Goal: Task Accomplishment & Management: Use online tool/utility

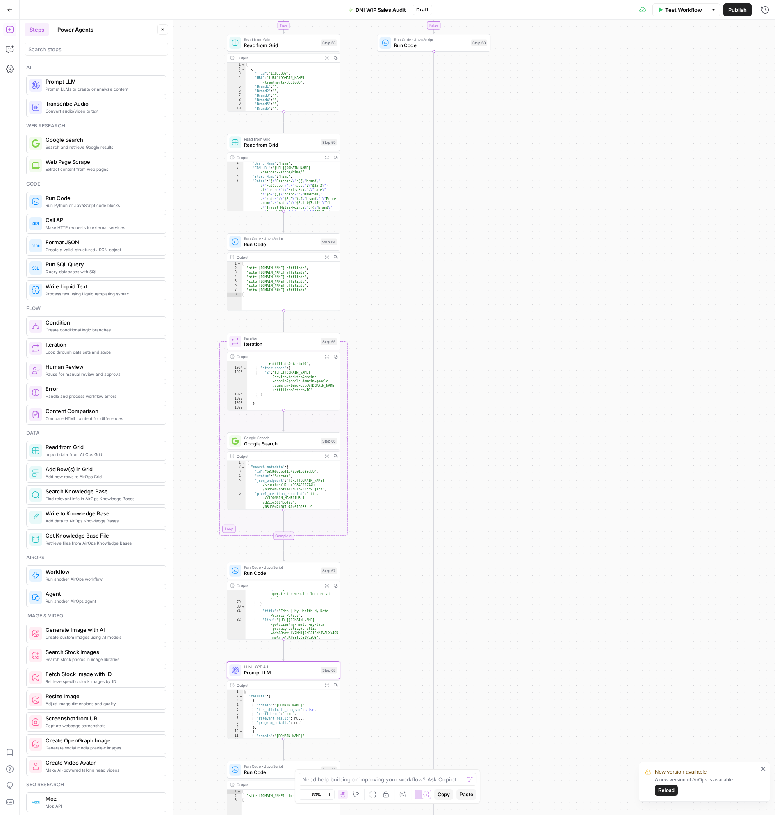
scroll to position [9, 0]
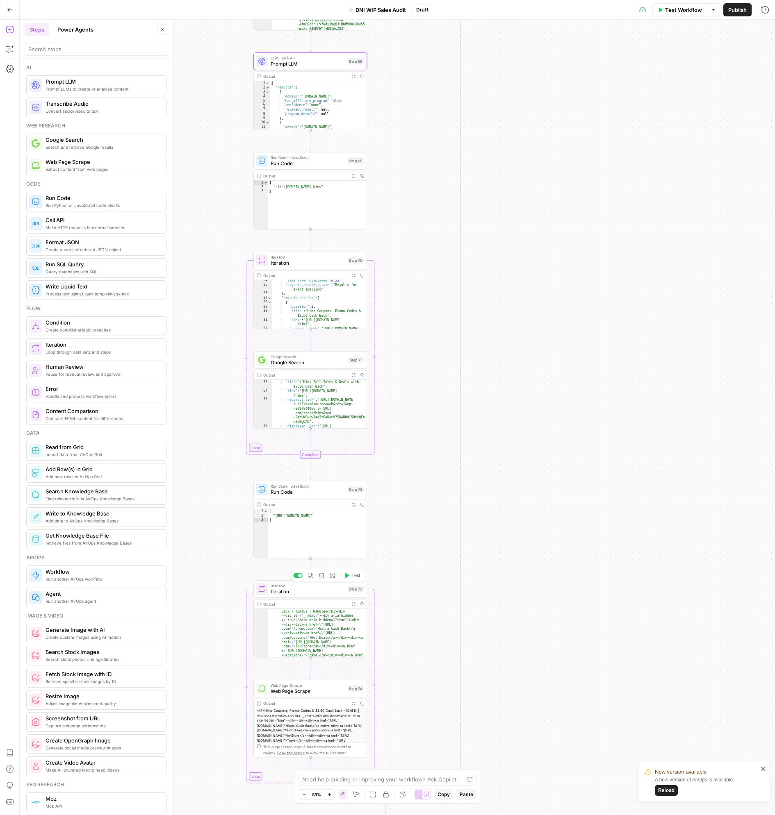
drag, startPoint x: 549, startPoint y: 577, endPoint x: 565, endPoint y: 390, distance: 188.3
click at [576, 381] on div "true true false true false true true true false false false false Workflow Set …" at bounding box center [397, 417] width 755 height 795
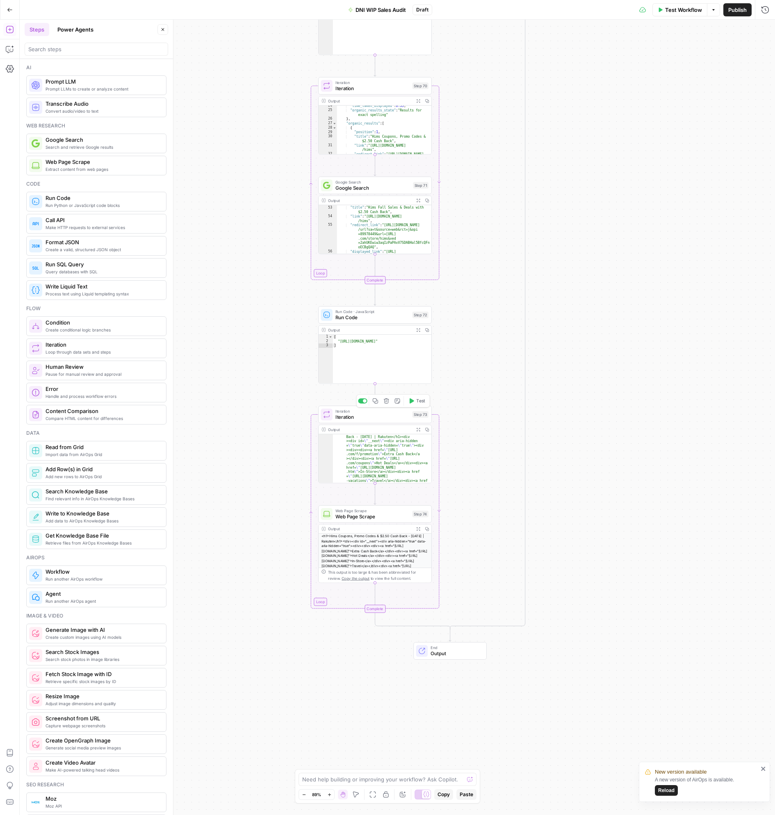
drag, startPoint x: 559, startPoint y: 457, endPoint x: 605, endPoint y: 313, distance: 151.5
click at [605, 313] on div "true true false true false true true true false false false false Workflow Set …" at bounding box center [397, 417] width 755 height 795
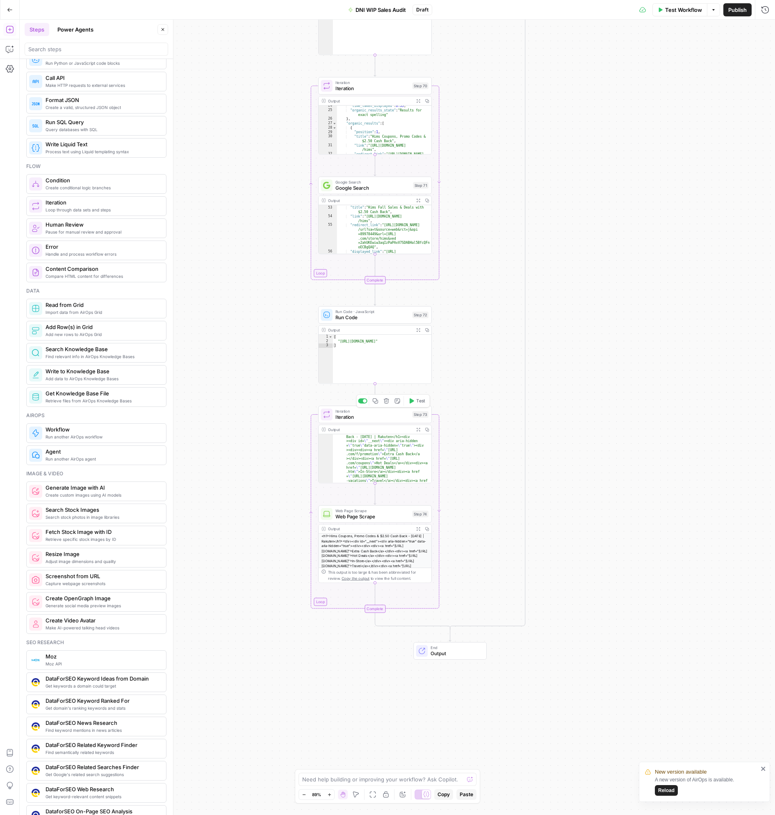
scroll to position [0, 0]
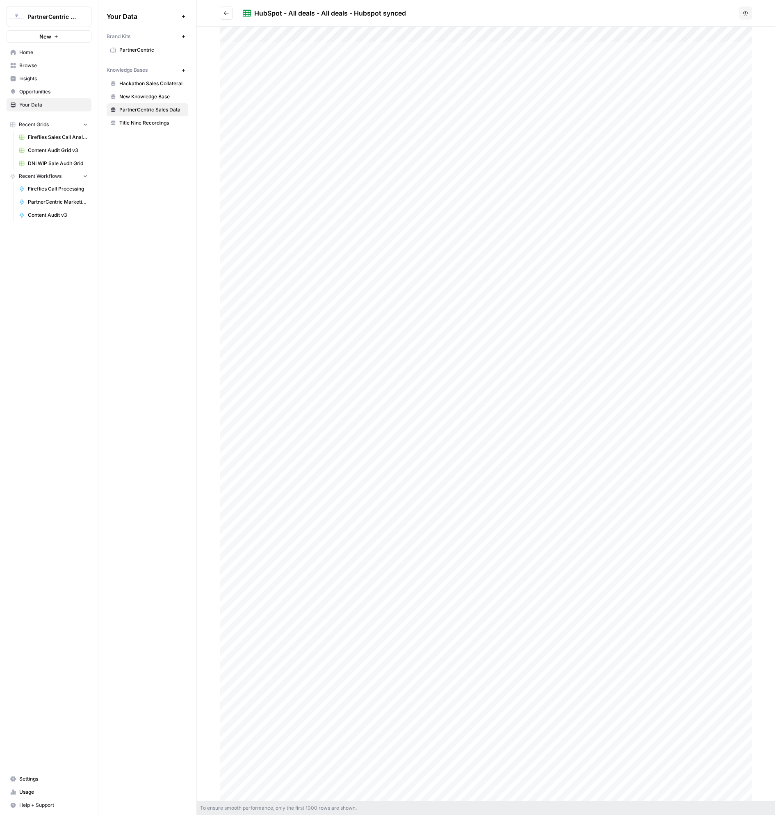
click at [63, 57] on link "Home" at bounding box center [49, 52] width 85 height 13
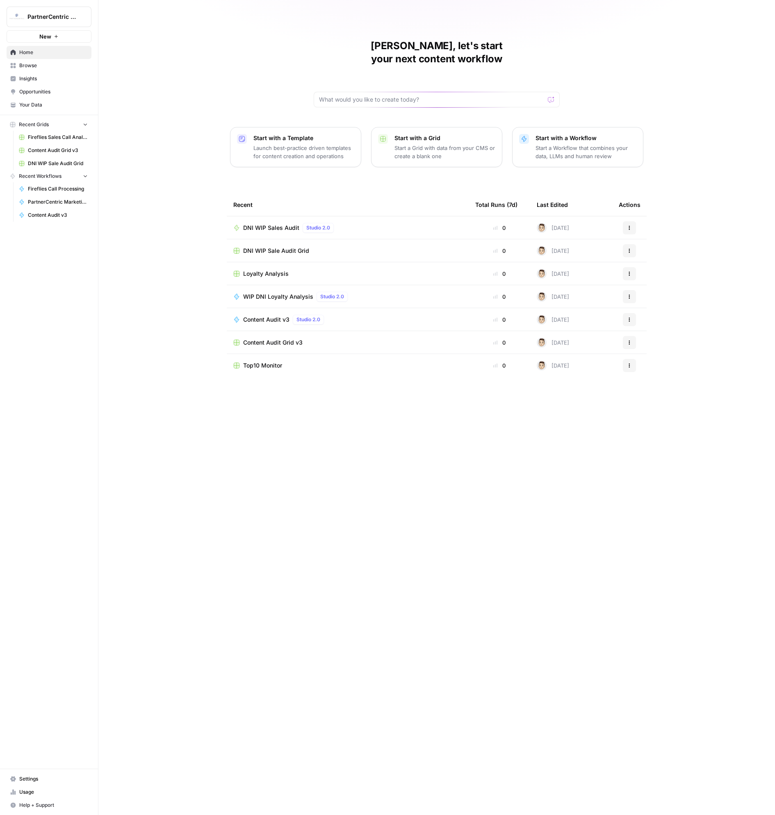
click at [134, 120] on div "[PERSON_NAME], let's start your next content workflow Start with a Template Lau…" at bounding box center [436, 407] width 676 height 815
click at [185, 58] on div "[PERSON_NAME], let's start your next content workflow Start with a Template Lau…" at bounding box center [436, 407] width 676 height 815
click at [302, 520] on div "Recent Total Runs (7d) Last Edited Actions DNI WIP Sales Audit Studio 2.0 0 5 d…" at bounding box center [437, 497] width 420 height 609
